Goal: Communication & Community: Answer question/provide support

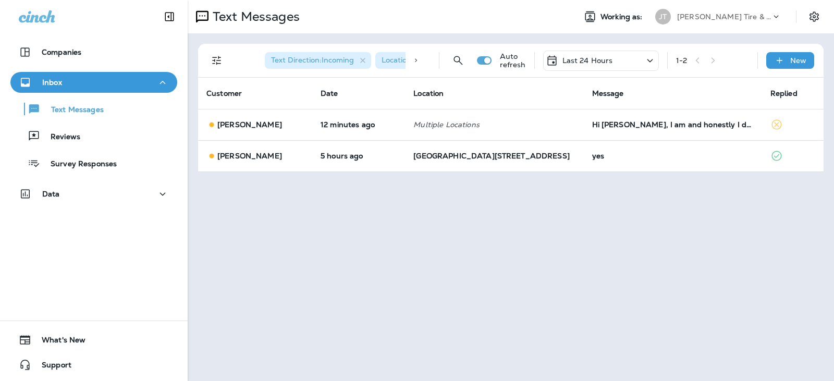
click at [630, 164] on td "yes" at bounding box center [673, 155] width 178 height 31
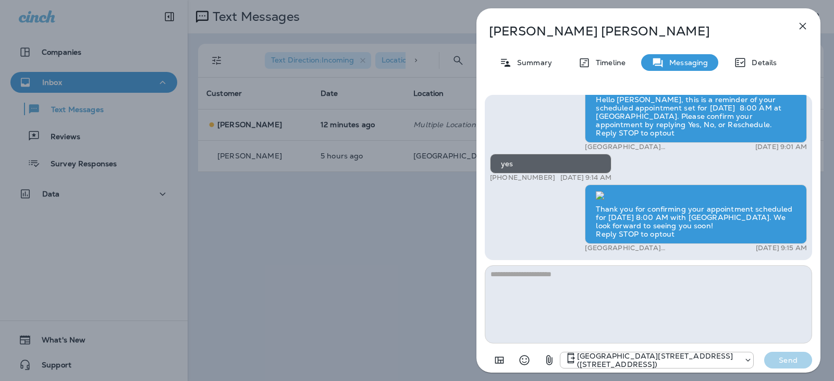
click at [801, 28] on icon "button" at bounding box center [803, 26] width 7 height 7
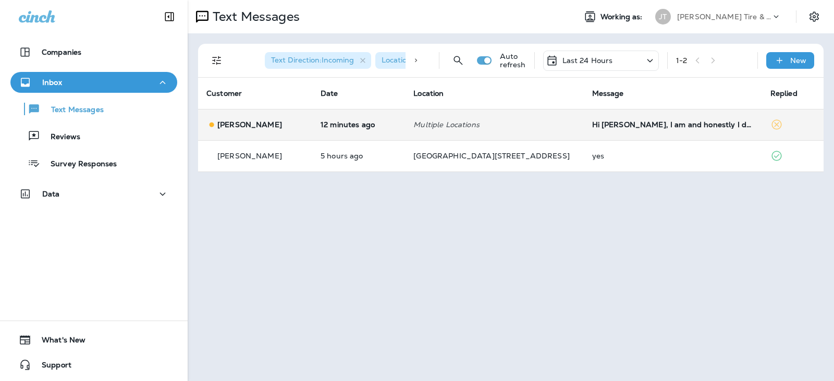
click at [584, 120] on td "Hi [PERSON_NAME], I am and honestly I don't know what size I have on there righ…" at bounding box center [673, 124] width 178 height 31
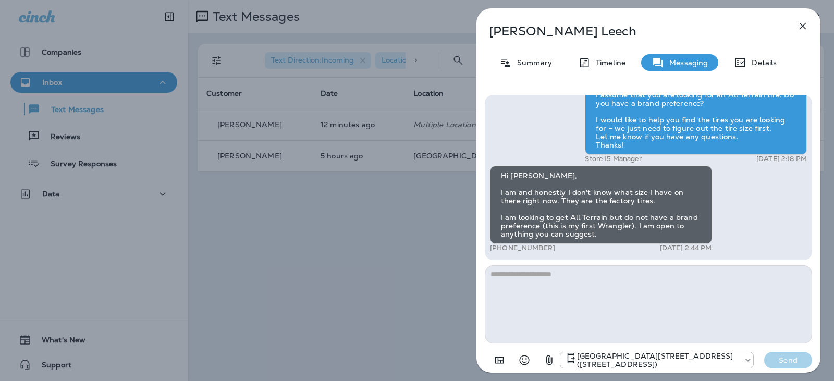
click at [592, 307] on textarea at bounding box center [648, 304] width 327 height 78
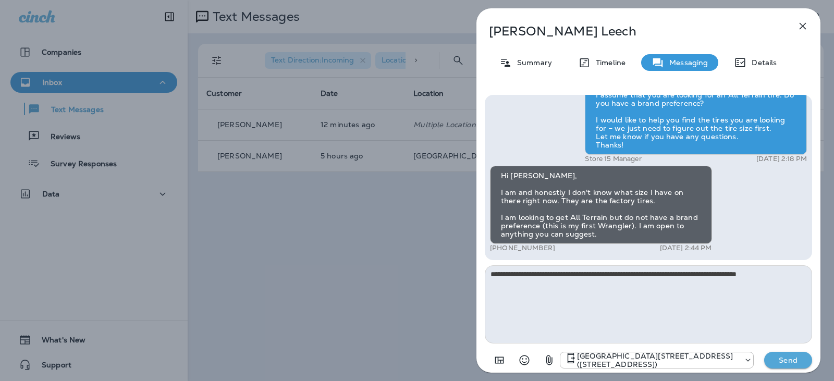
type textarea "**********"
click at [767, 358] on p "Send" at bounding box center [788, 360] width 44 height 9
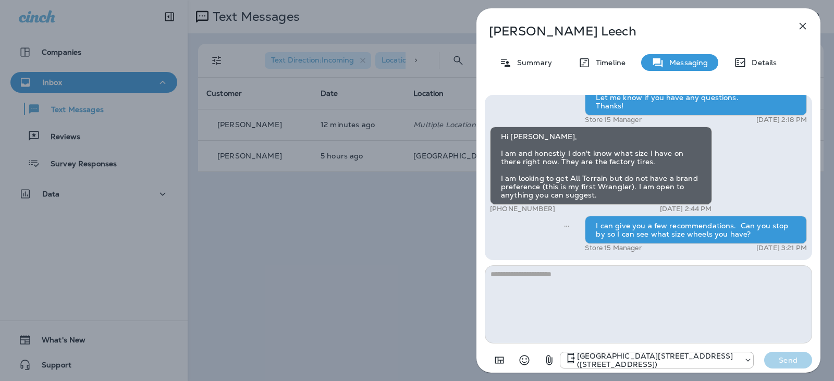
click at [802, 27] on icon "button" at bounding box center [803, 26] width 7 height 7
